Goal: Navigation & Orientation: Find specific page/section

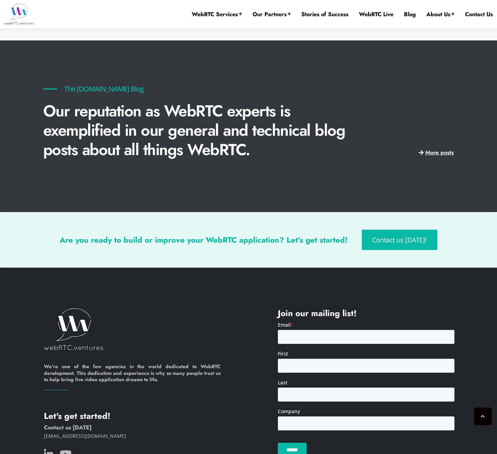
scroll to position [1601, 0]
